Goal: Task Accomplishment & Management: Manage account settings

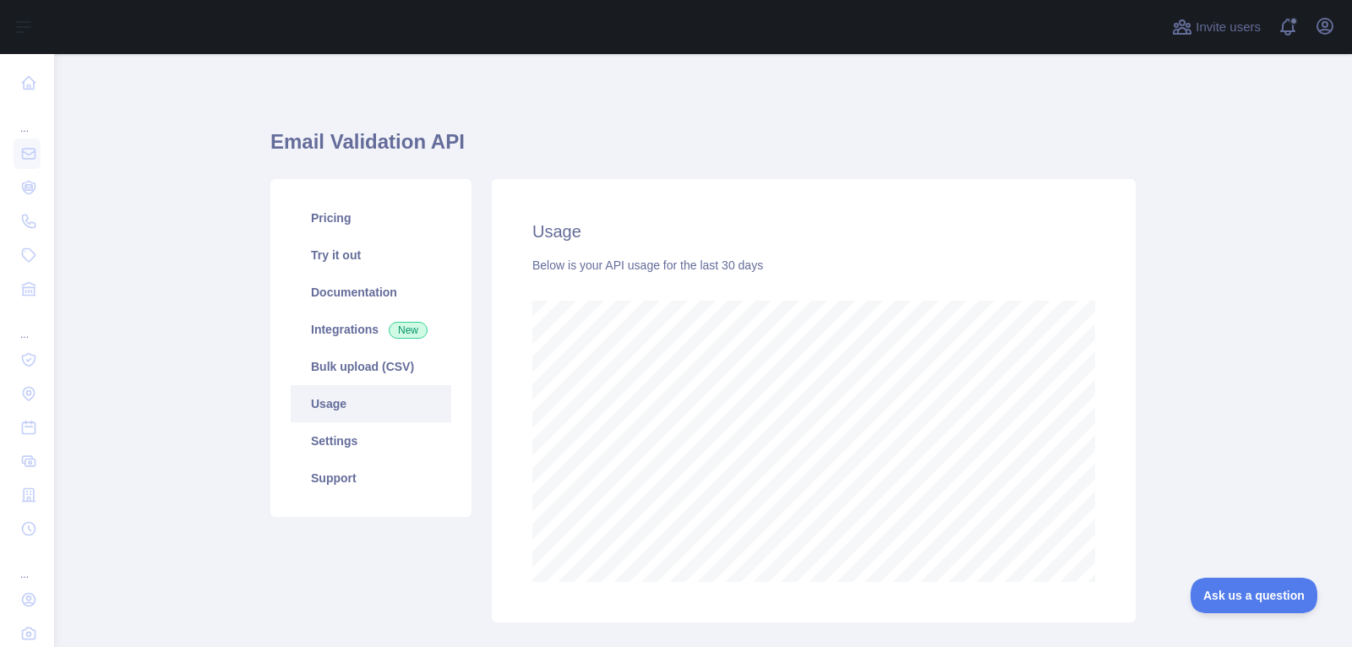
scroll to position [593, 1298]
click at [1324, 30] on icon "button" at bounding box center [1325, 26] width 20 height 20
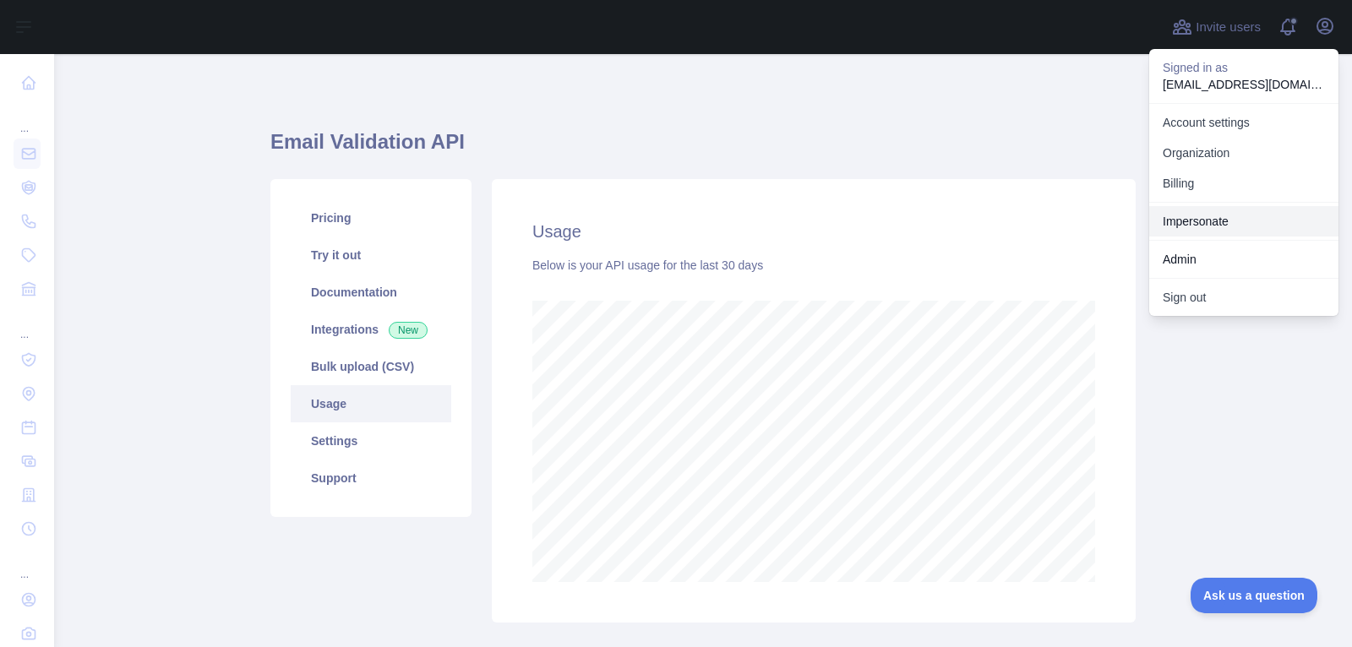
click at [1204, 219] on link "Impersonate" at bounding box center [1243, 221] width 189 height 30
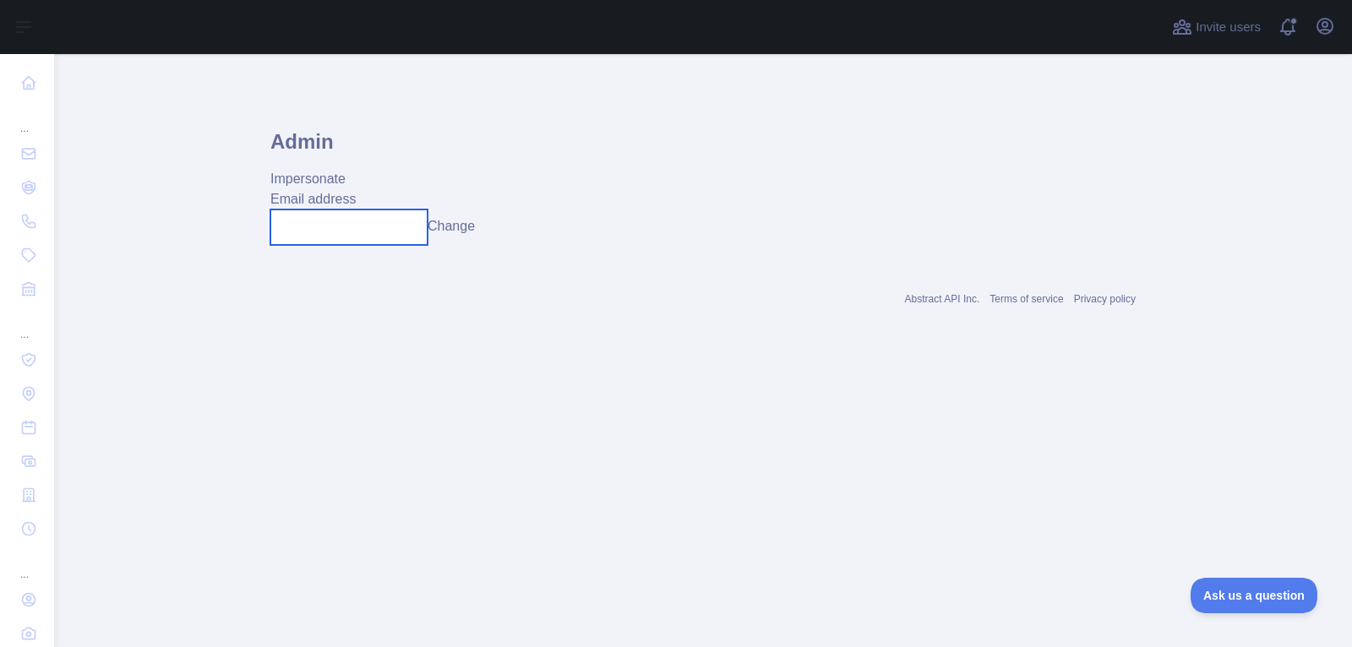
click at [293, 226] on input "text" at bounding box center [348, 227] width 157 height 35
paste input "**********"
type input "**********"
click at [475, 233] on button "Change" at bounding box center [451, 226] width 47 height 20
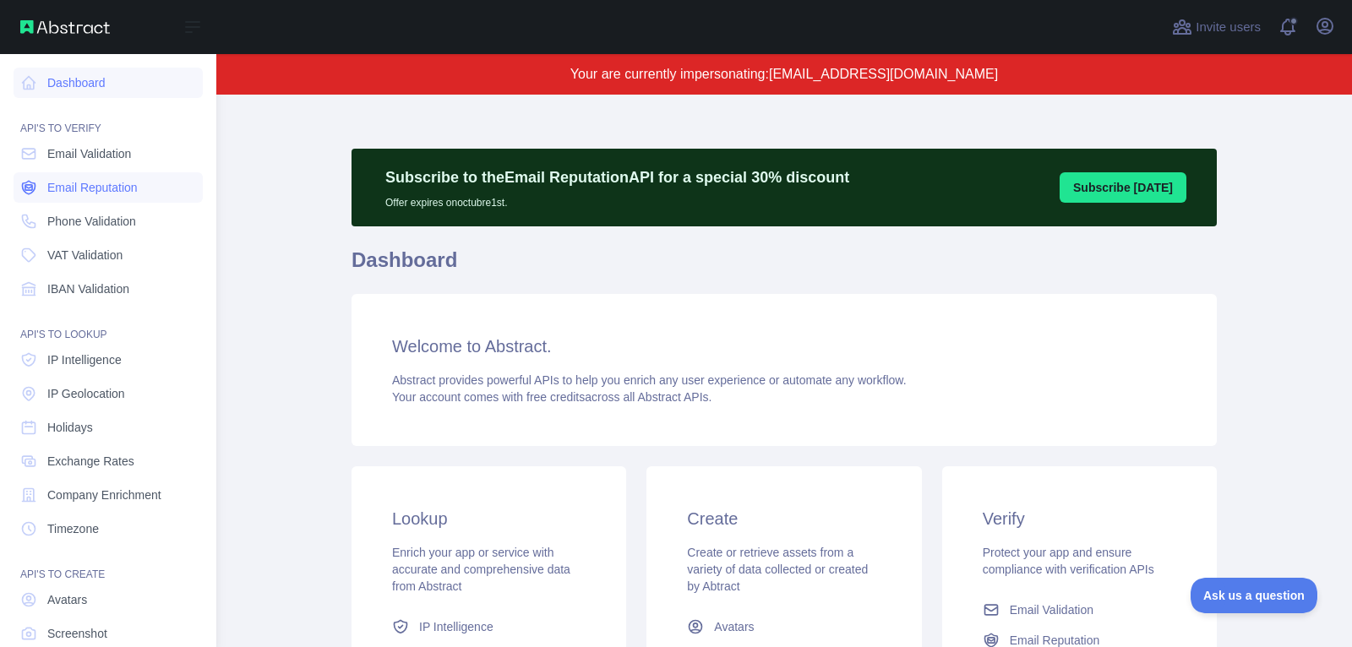
click at [63, 192] on span "Email Reputation" at bounding box center [92, 187] width 90 height 17
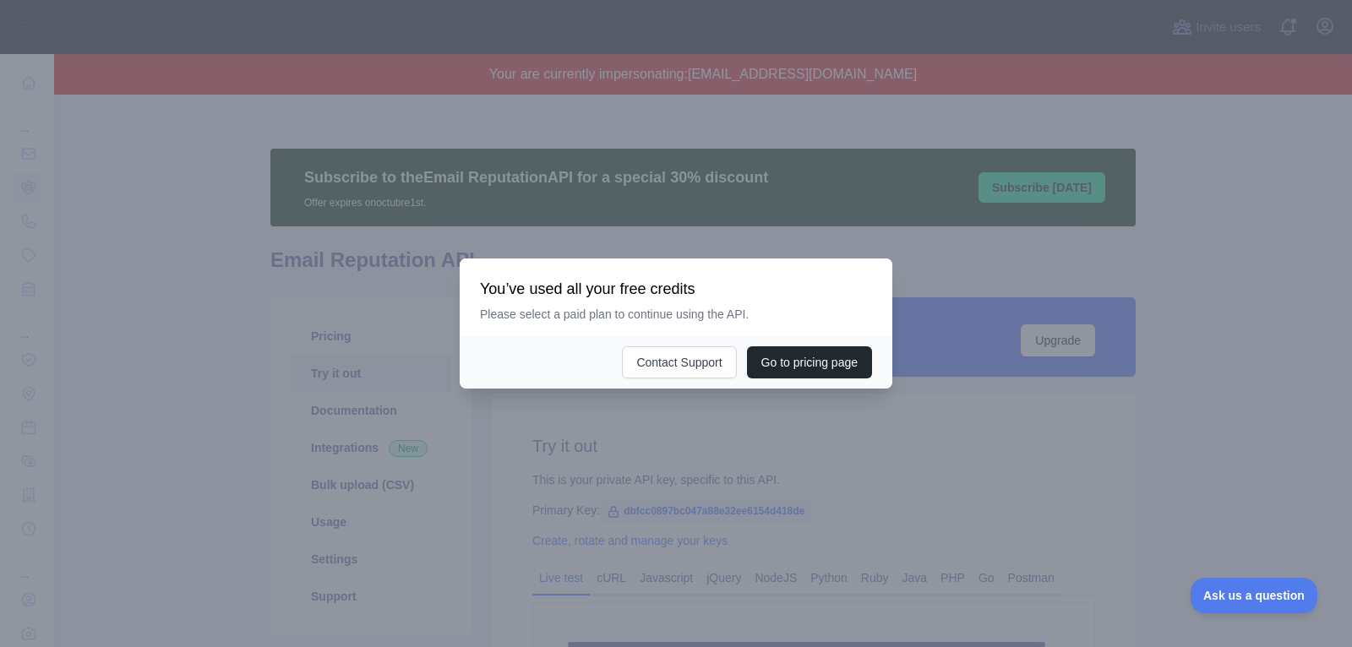
click at [747, 416] on div at bounding box center [676, 323] width 1352 height 647
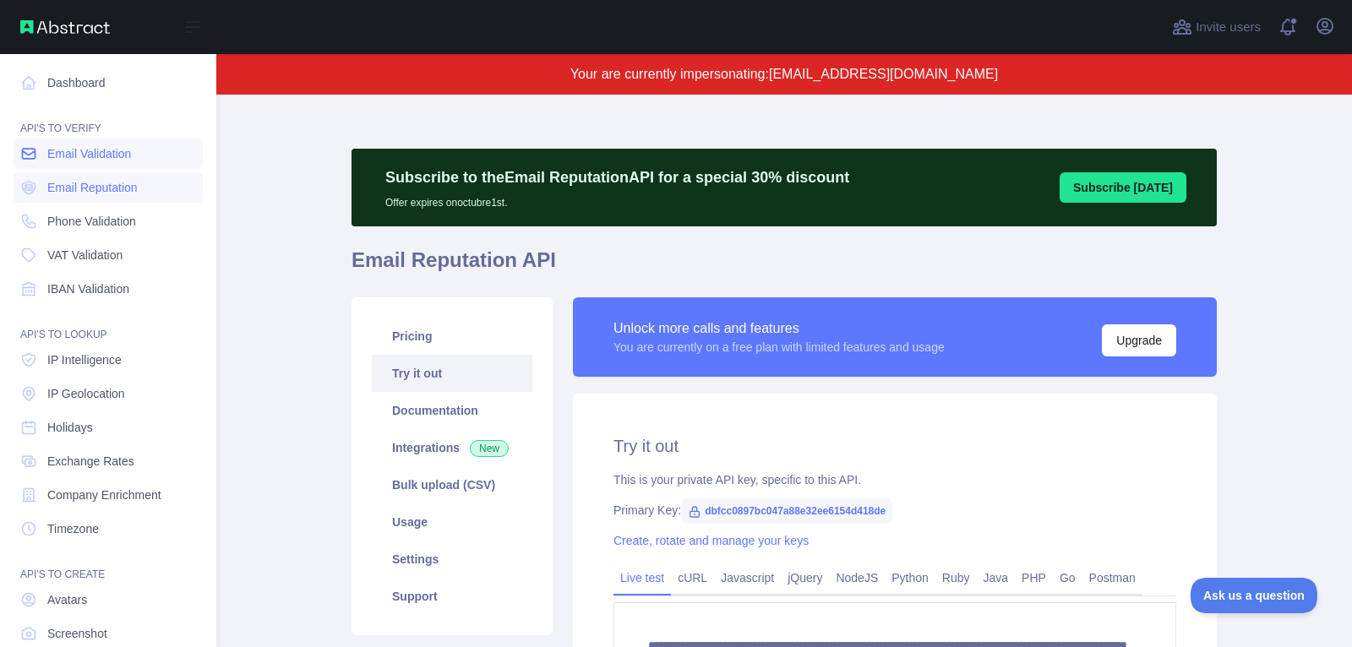
click at [47, 155] on span "Email Validation" at bounding box center [89, 153] width 84 height 17
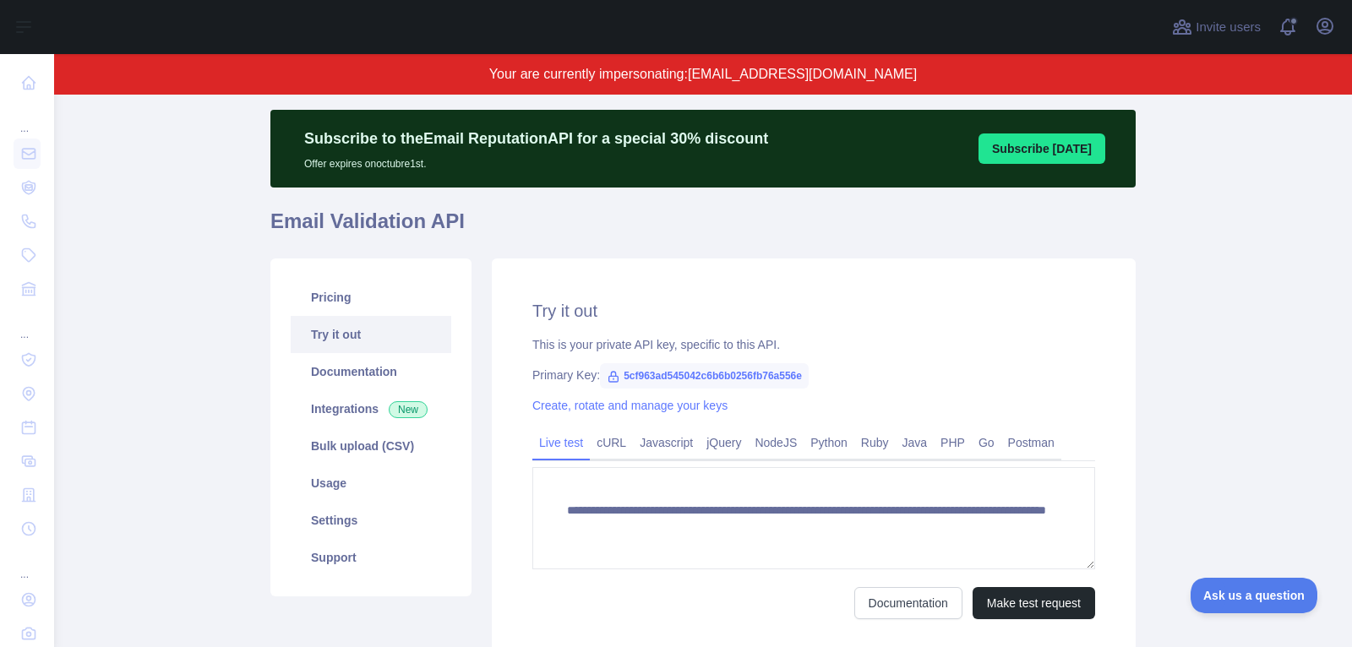
scroll to position [41, 0]
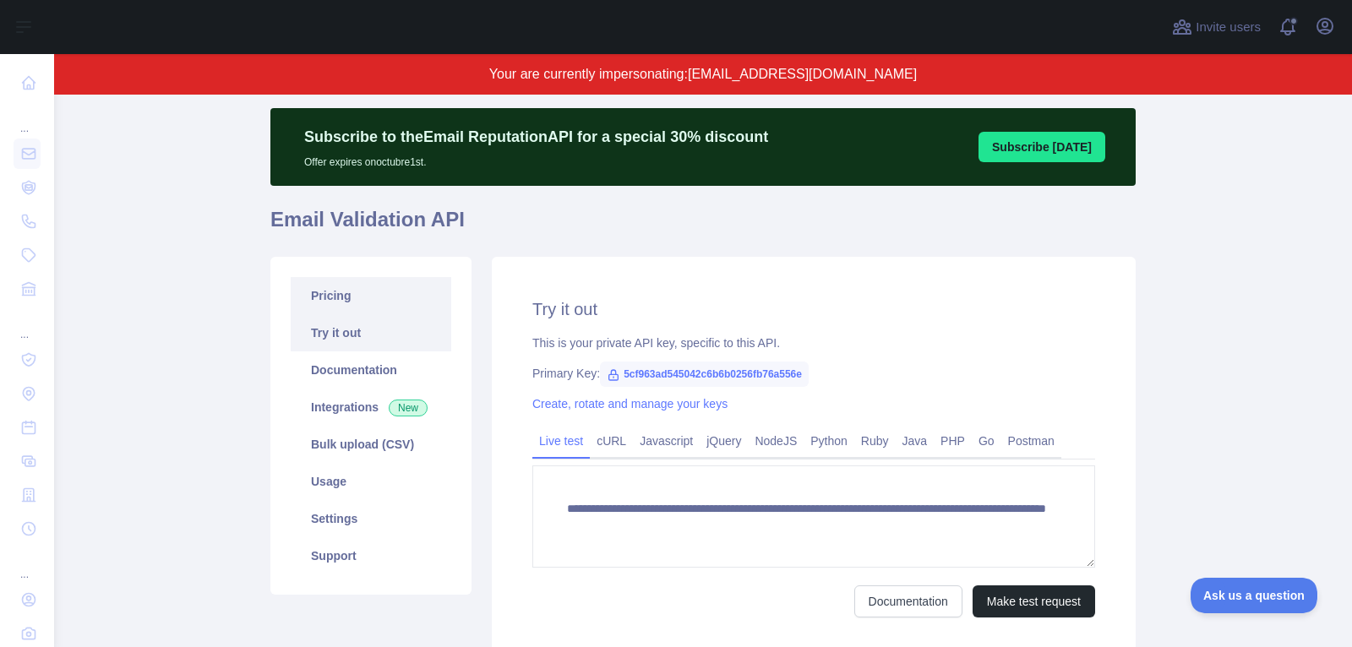
click at [390, 286] on link "Pricing" at bounding box center [371, 295] width 161 height 37
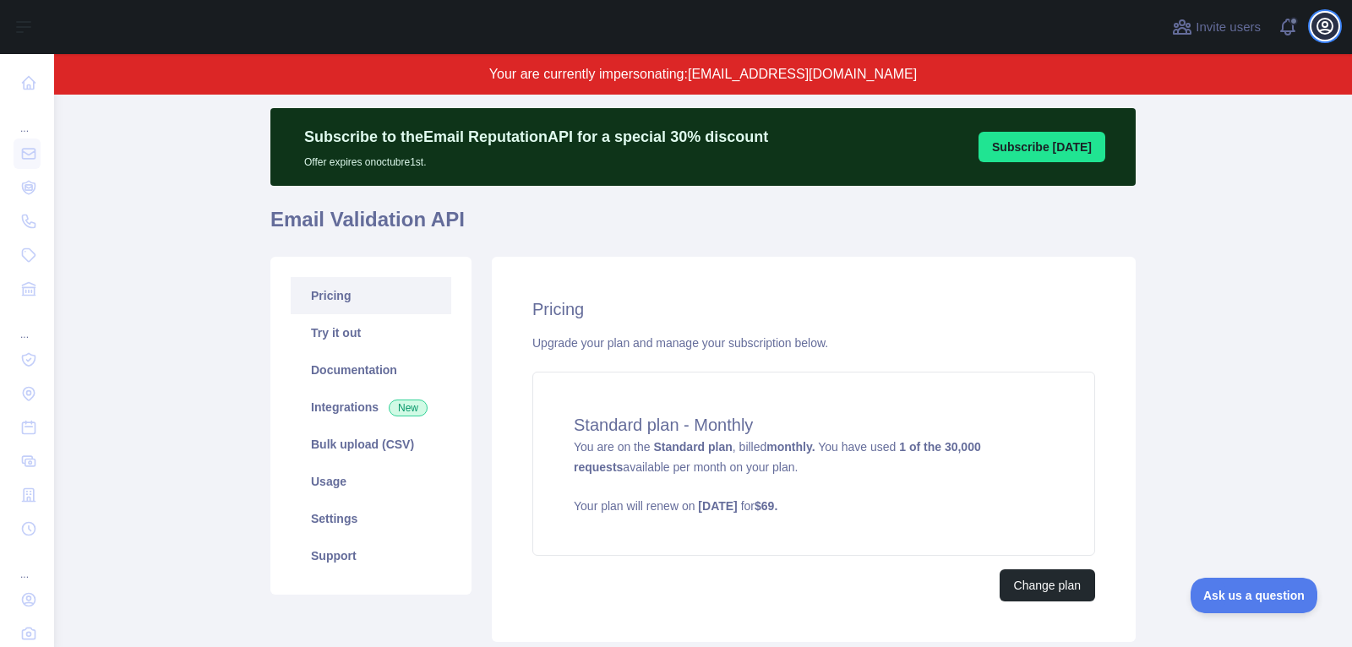
click at [1328, 30] on icon "button" at bounding box center [1324, 26] width 15 height 15
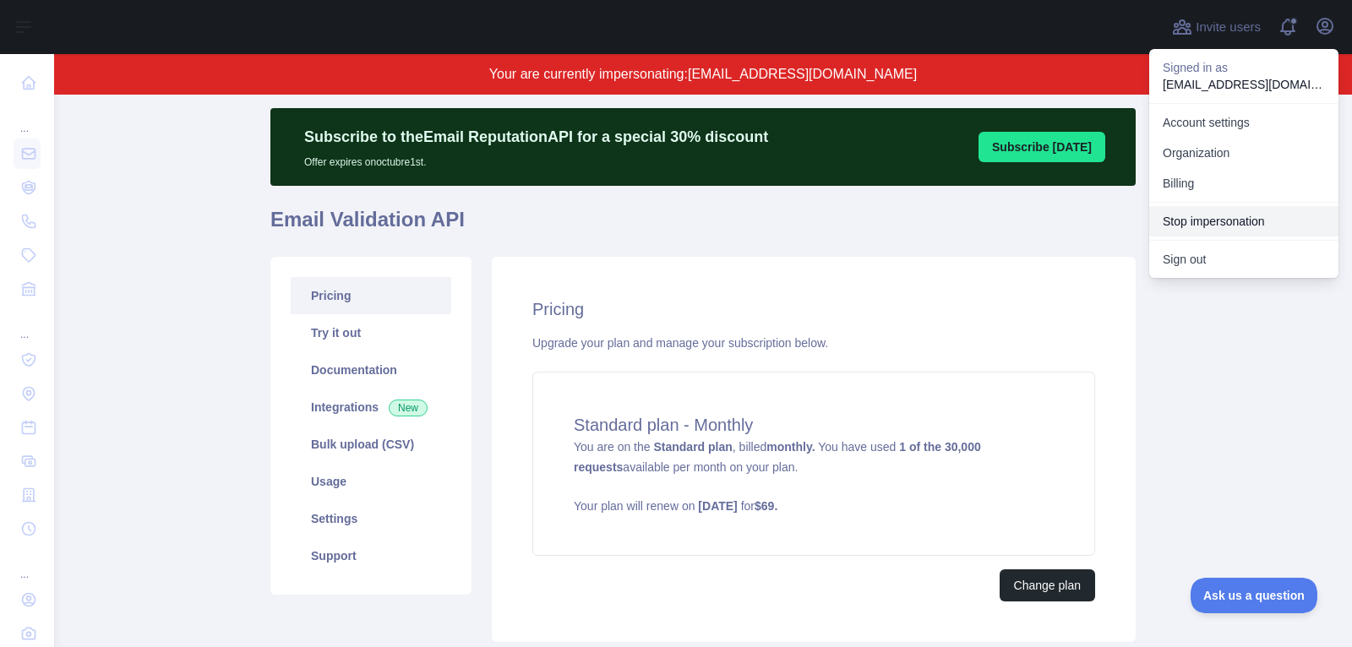
click at [1209, 212] on button "Stop impersonation" at bounding box center [1243, 221] width 189 height 30
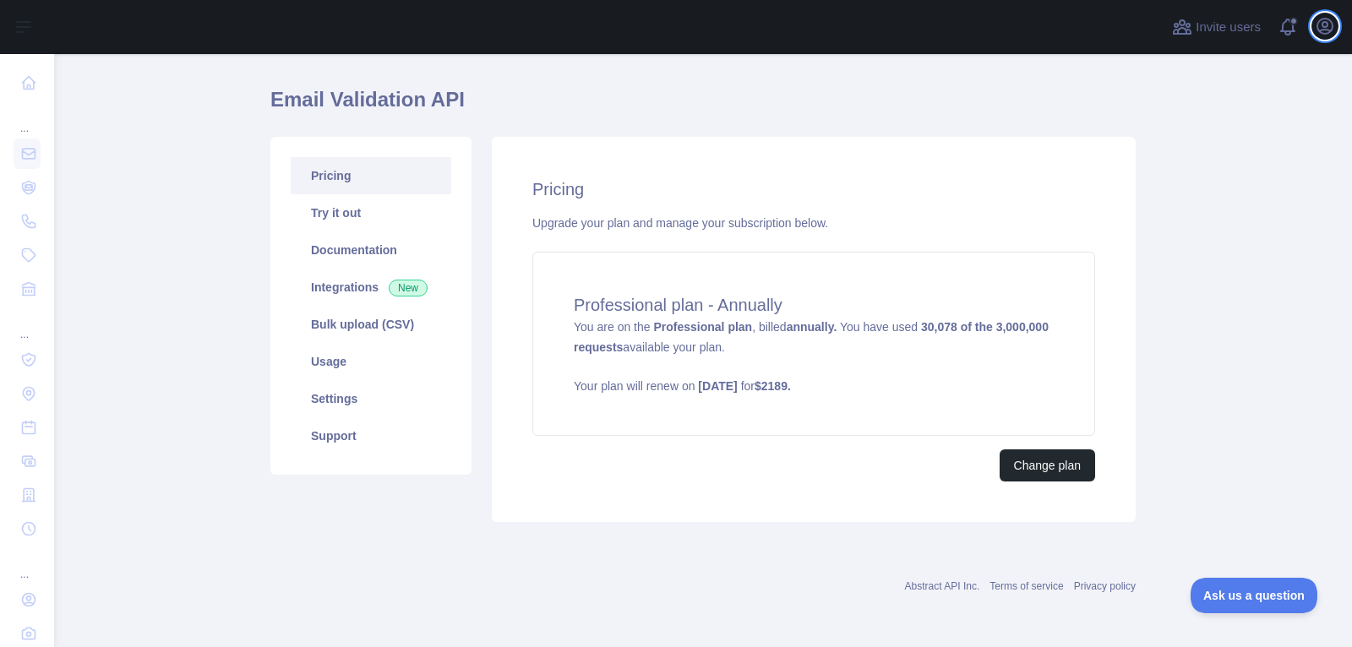
scroll to position [40, 0]
